Goal: Task Accomplishment & Management: Manage account settings

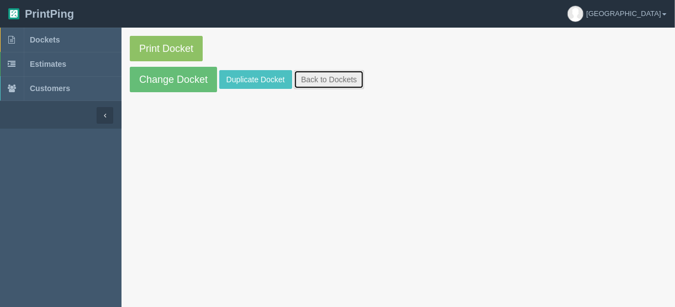
click at [334, 82] on link "Back to Dockets" at bounding box center [329, 79] width 70 height 19
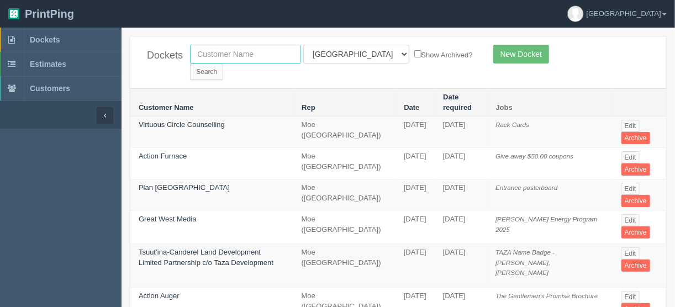
click at [222, 48] on input "text" at bounding box center [245, 54] width 111 height 19
type input "critical"
click at [353, 51] on select "All Users [PERSON_NAME] Test 1 [PERSON_NAME] [PERSON_NAME] [PERSON_NAME] France…" at bounding box center [356, 54] width 106 height 19
select select
click at [303, 45] on select "All Users [PERSON_NAME] Test 1 [PERSON_NAME] [PERSON_NAME] [PERSON_NAME] France…" at bounding box center [356, 54] width 106 height 19
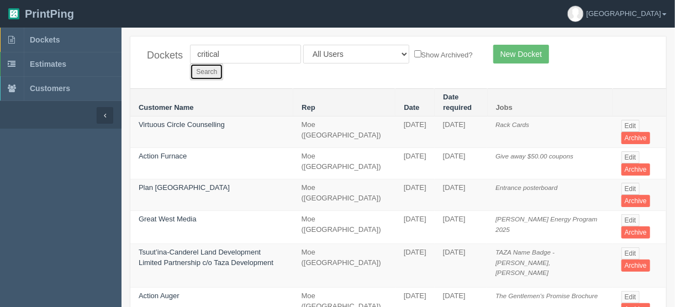
click at [223, 64] on input "Search" at bounding box center [206, 72] width 33 height 17
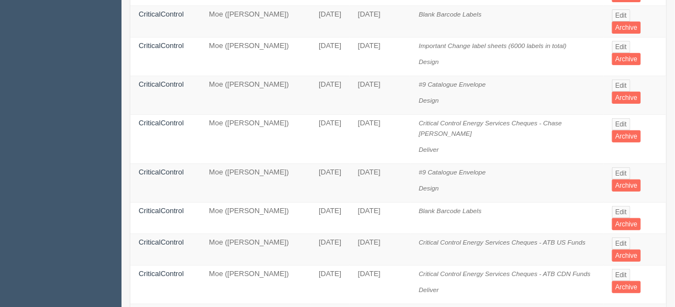
scroll to position [133, 0]
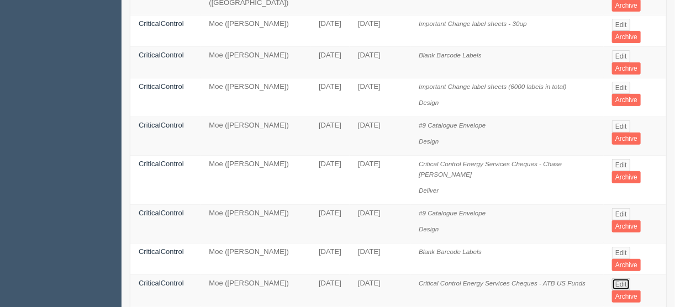
click at [618, 278] on link "Edit" at bounding box center [621, 284] width 18 height 12
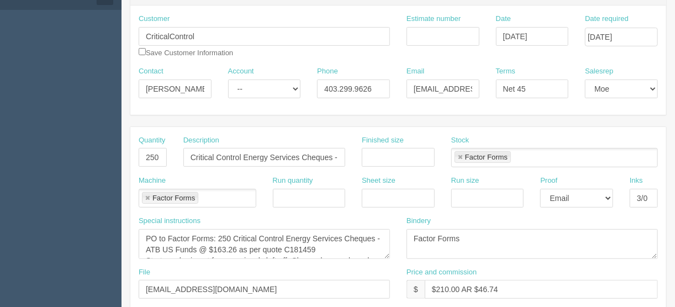
scroll to position [133, 0]
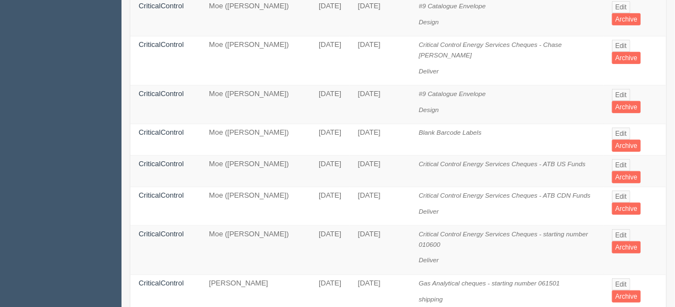
scroll to position [265, 0]
